Goal: Check status

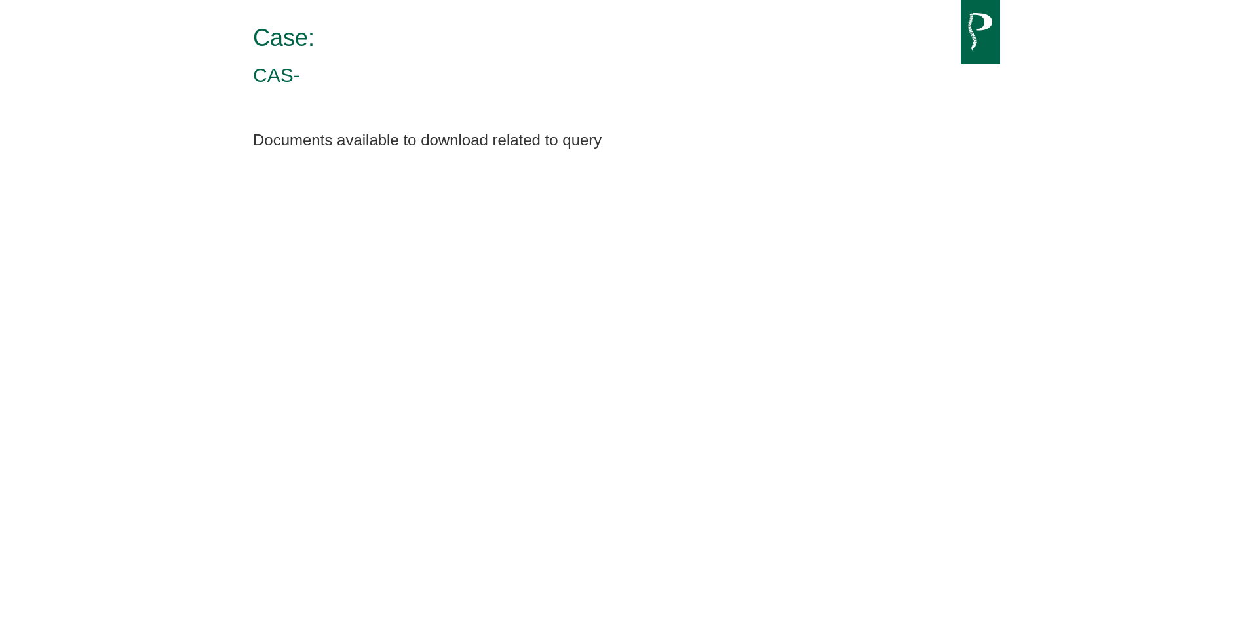
click at [432, 155] on html "Case: CAS- Documents available to download related to query" at bounding box center [626, 77] width 1253 height 155
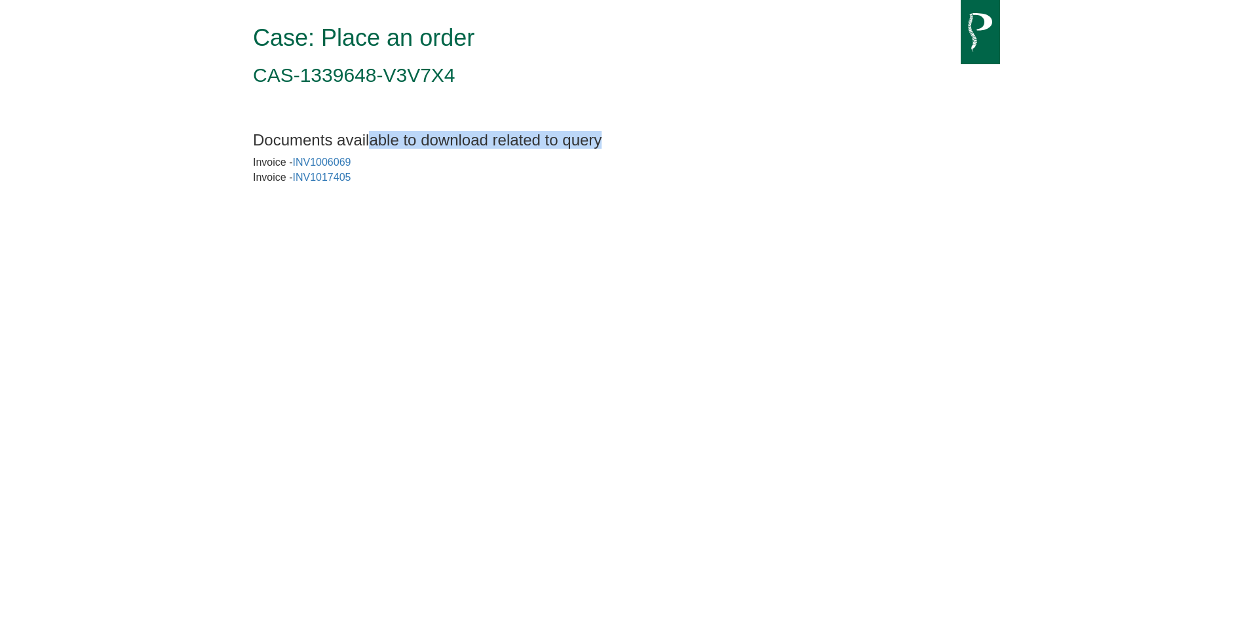
drag, startPoint x: 423, startPoint y: 132, endPoint x: 605, endPoint y: 161, distance: 183.7
click at [605, 161] on div "Documents available to download related to query Invoice - INV1006069 Invoice -…" at bounding box center [626, 152] width 767 height 67
click at [583, 185] on html "Case: Place an order CAS-1339648-V3V7X4 Documents available to download related…" at bounding box center [626, 92] width 1253 height 185
click at [318, 162] on link "INV1006069" at bounding box center [321, 162] width 58 height 11
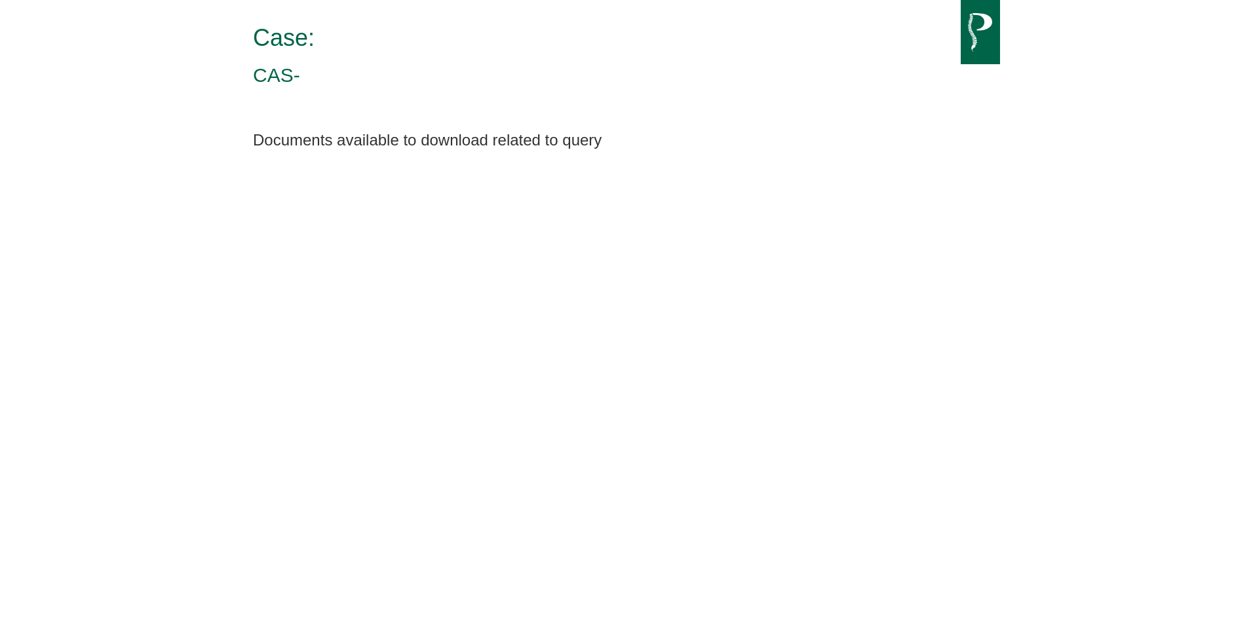
click at [353, 155] on html "Case: CAS- Documents available to download related to query" at bounding box center [626, 77] width 1253 height 155
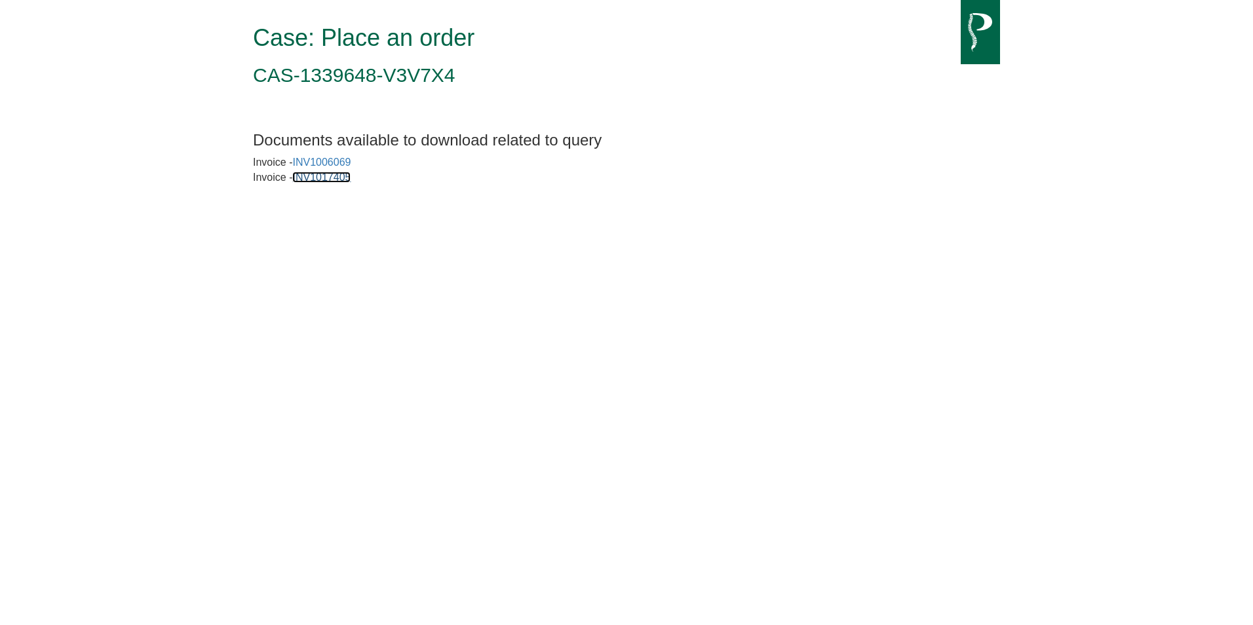
click at [322, 181] on link "INV1017405" at bounding box center [321, 177] width 58 height 11
